Goal: Find specific page/section: Find specific page/section

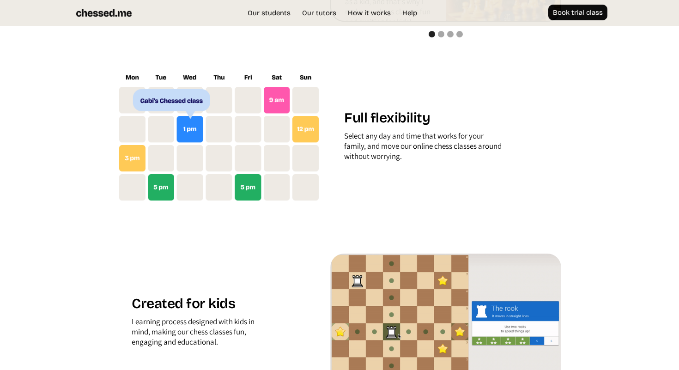
scroll to position [979, 0]
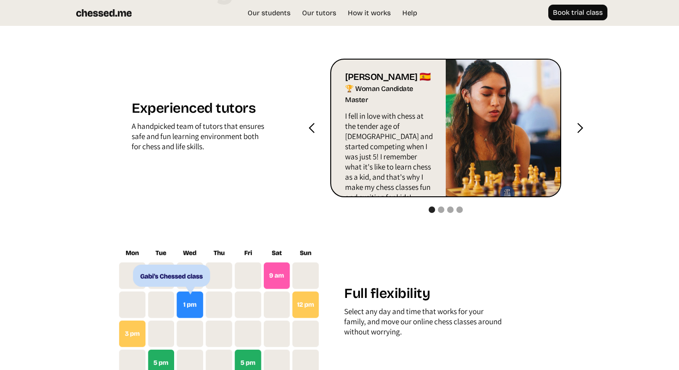
click at [580, 130] on div "next slide" at bounding box center [580, 128] width 12 height 12
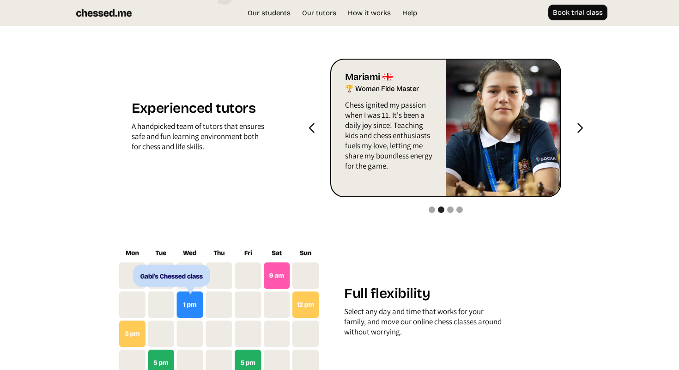
click at [580, 130] on div "next slide" at bounding box center [580, 128] width 12 height 12
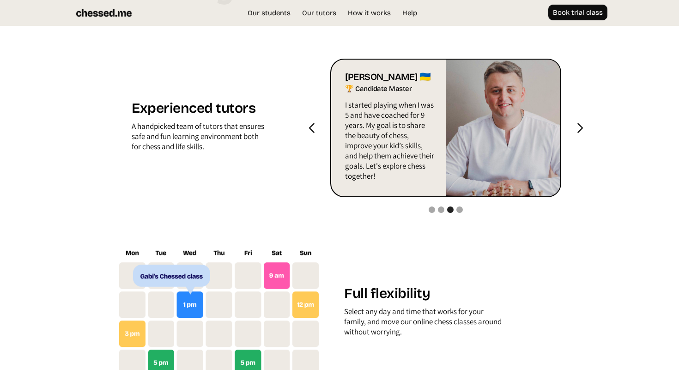
click at [580, 130] on div "next slide" at bounding box center [580, 128] width 12 height 12
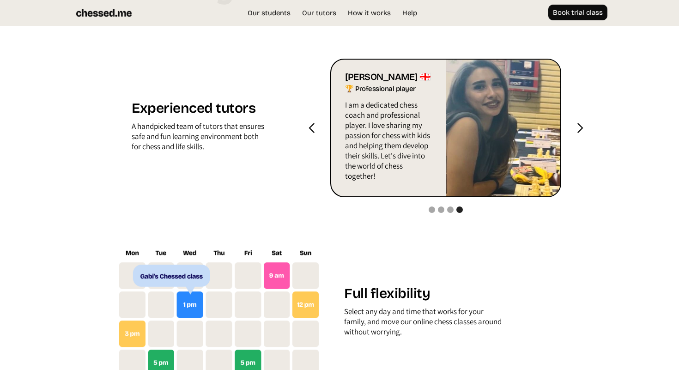
click at [580, 130] on div "next slide" at bounding box center [580, 128] width 12 height 12
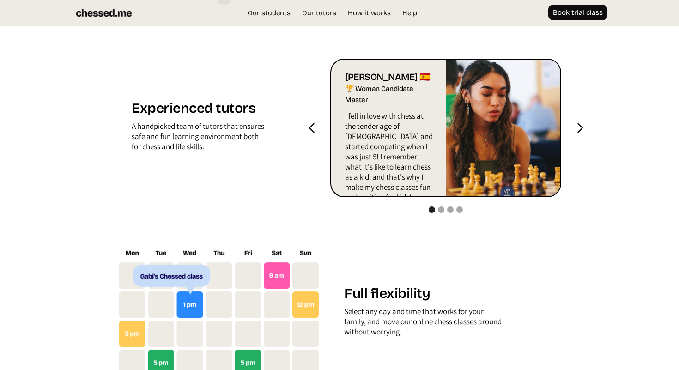
click at [580, 130] on div "next slide" at bounding box center [580, 128] width 12 height 12
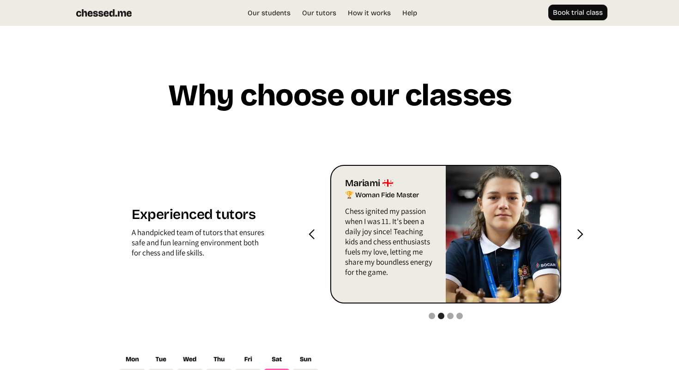
scroll to position [842, 0]
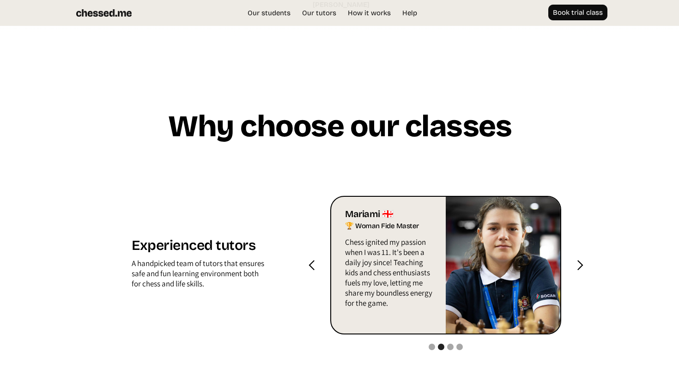
click at [581, 265] on div "next slide" at bounding box center [580, 266] width 12 height 12
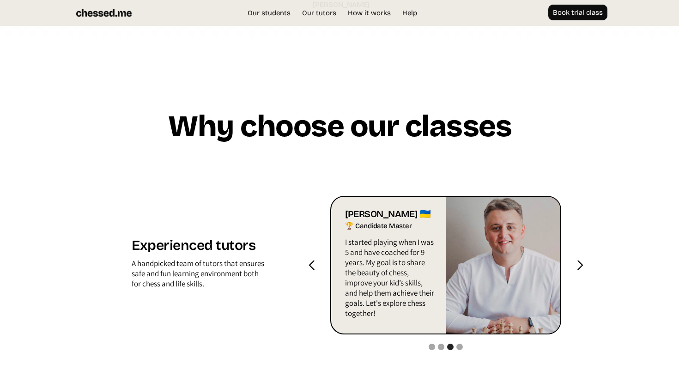
click at [581, 265] on div "next slide" at bounding box center [580, 266] width 12 height 12
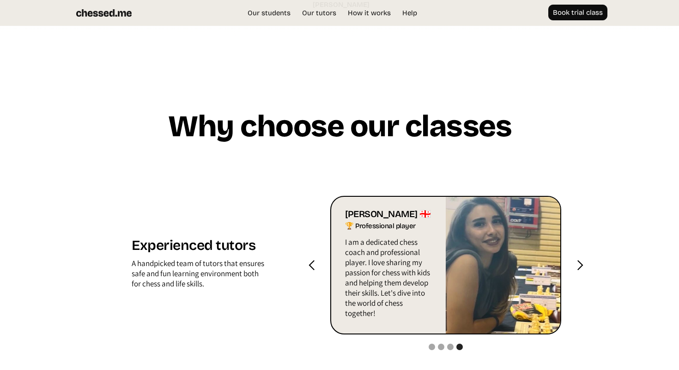
click at [581, 265] on div "next slide" at bounding box center [580, 266] width 12 height 12
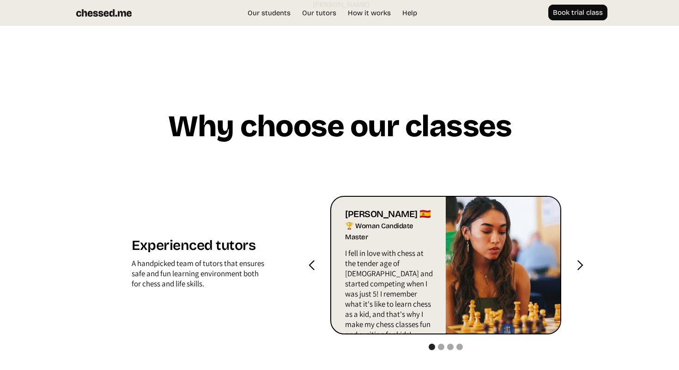
click at [581, 265] on div "next slide" at bounding box center [580, 266] width 12 height 12
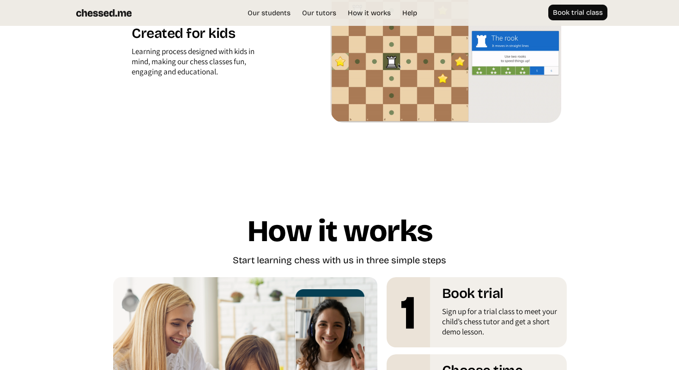
scroll to position [1251, 0]
